Goal: Navigation & Orientation: Go to known website

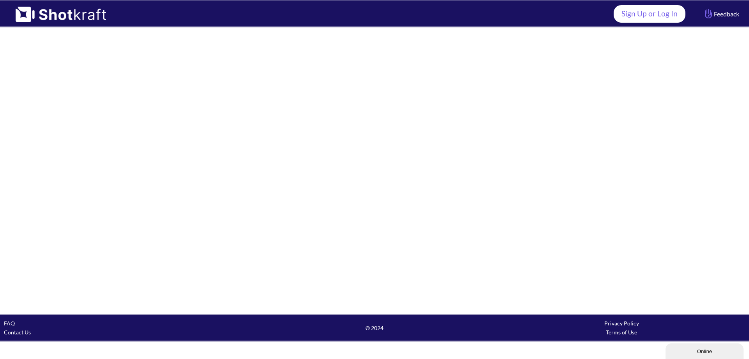
click at [653, 12] on link "Sign Up or Log In" at bounding box center [650, 14] width 72 height 18
click at [653, 15] on link "Sign Up or Log In" at bounding box center [650, 14] width 72 height 18
click at [655, 12] on link "Sign Up or Log In" at bounding box center [650, 14] width 72 height 18
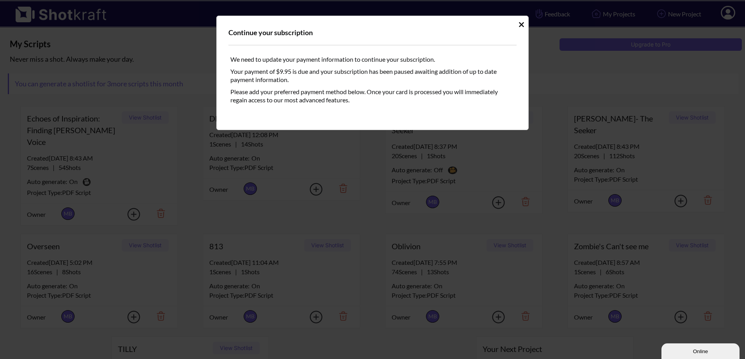
click at [521, 25] on icon "Idle Modal" at bounding box center [521, 24] width 5 height 5
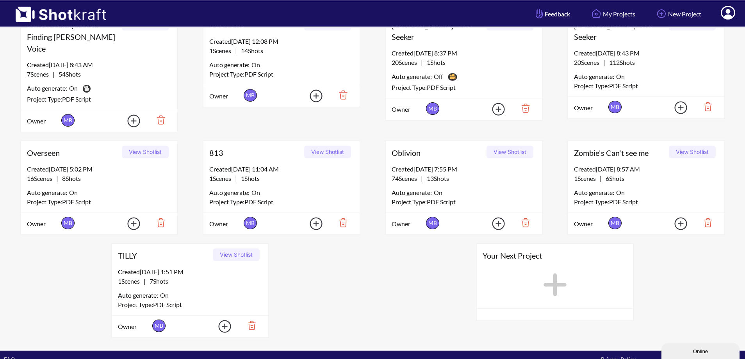
scroll to position [100, 0]
